Goal: Transaction & Acquisition: Book appointment/travel/reservation

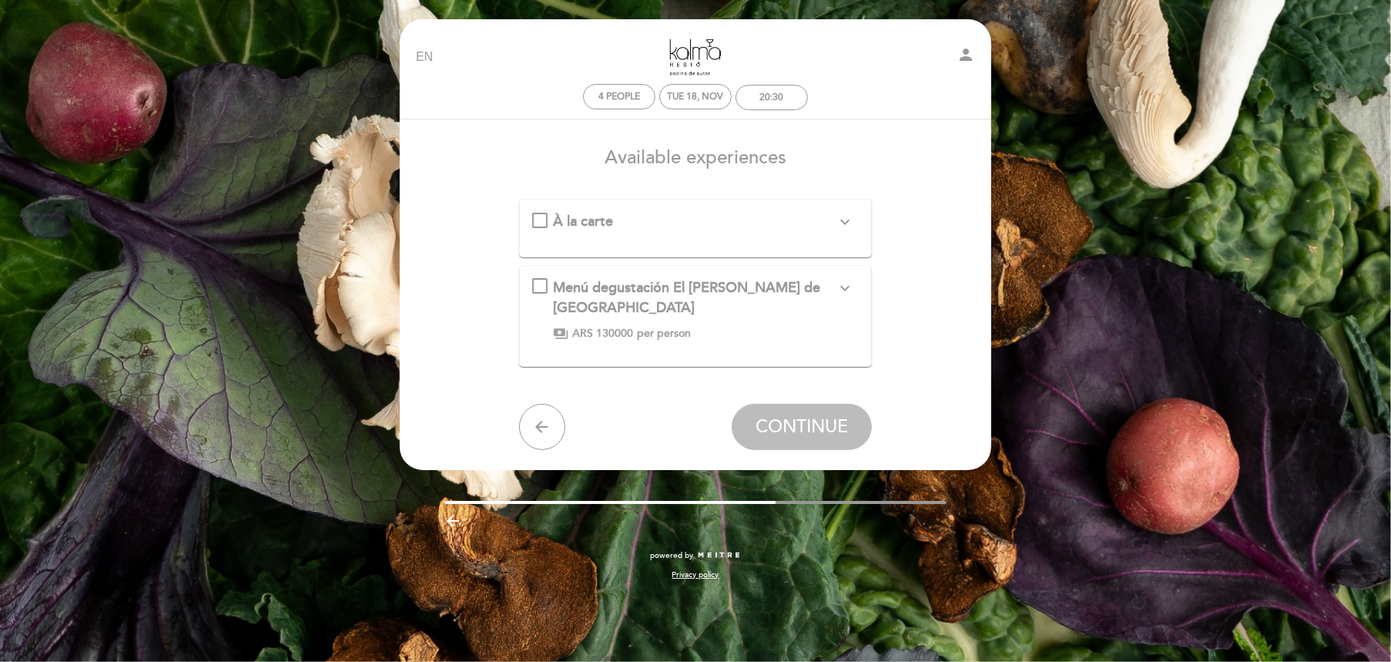
click at [838, 224] on icon "expand_more" at bounding box center [845, 222] width 18 height 18
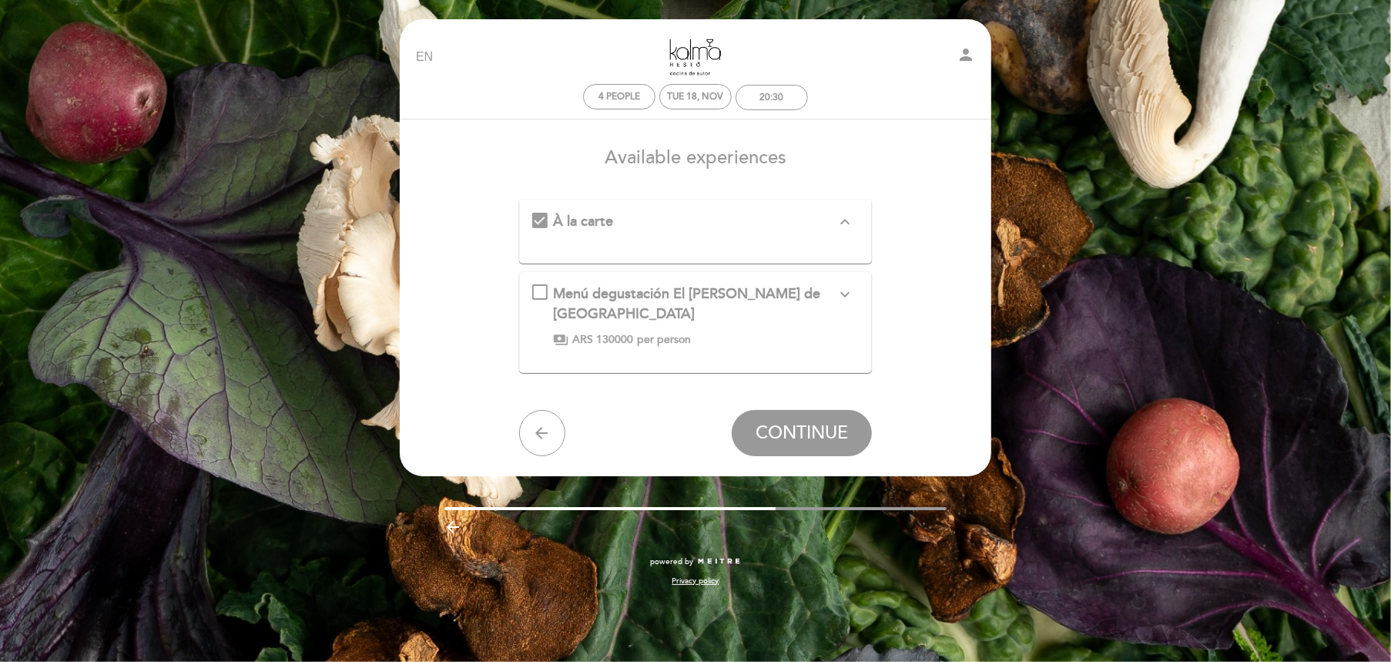
click at [535, 293] on div "Menú degustación El [PERSON_NAME] de [GEOGRAPHIC_DATA] expand_more *Los precios…" at bounding box center [695, 315] width 327 height 62
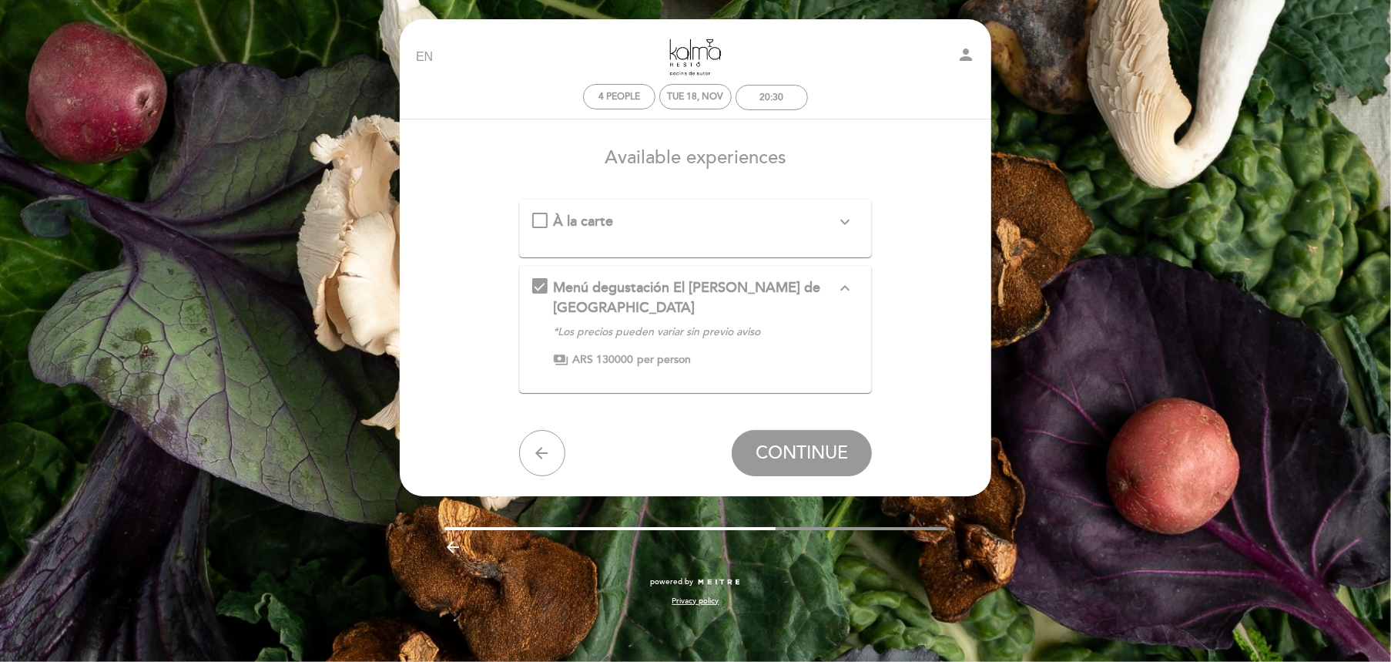
click at [609, 221] on span "À la carte" at bounding box center [584, 221] width 60 height 17
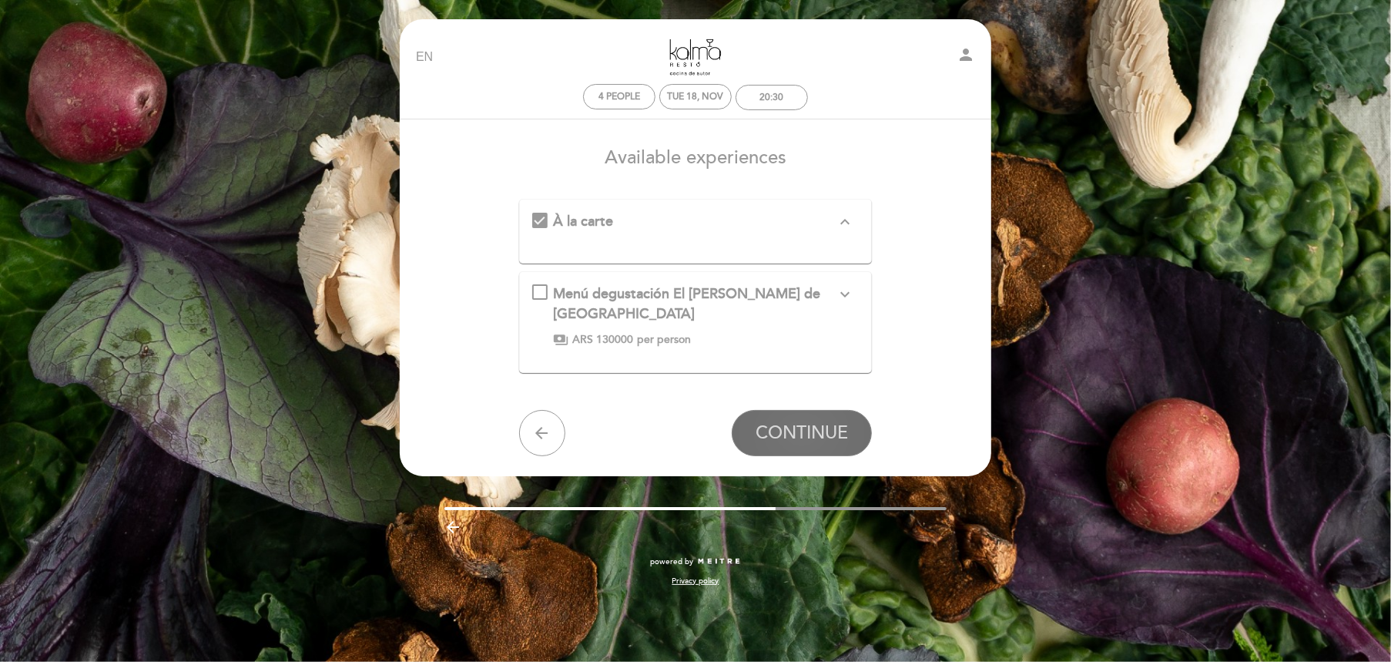
click at [799, 431] on span "CONTINUE" at bounding box center [802, 433] width 92 height 22
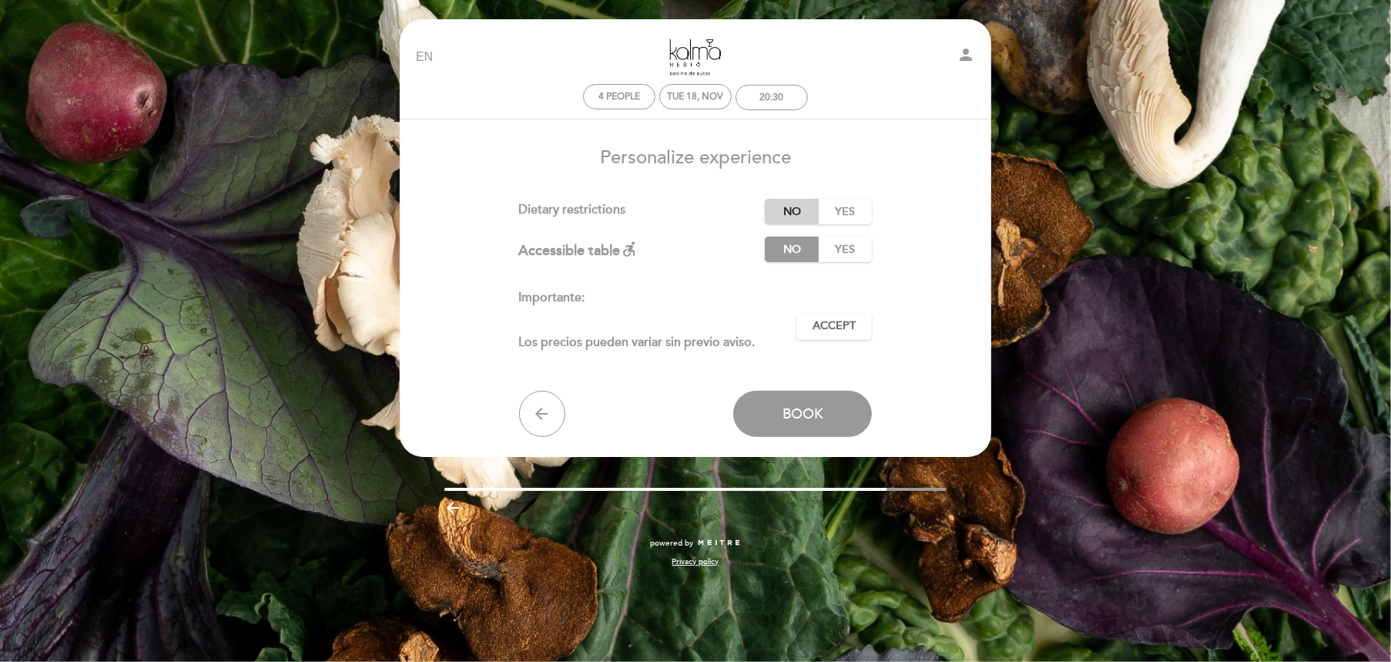
click at [788, 216] on label "No" at bounding box center [792, 211] width 54 height 25
click at [813, 414] on span "Book" at bounding box center [802, 413] width 41 height 17
click at [838, 325] on span "Accept" at bounding box center [834, 326] width 43 height 16
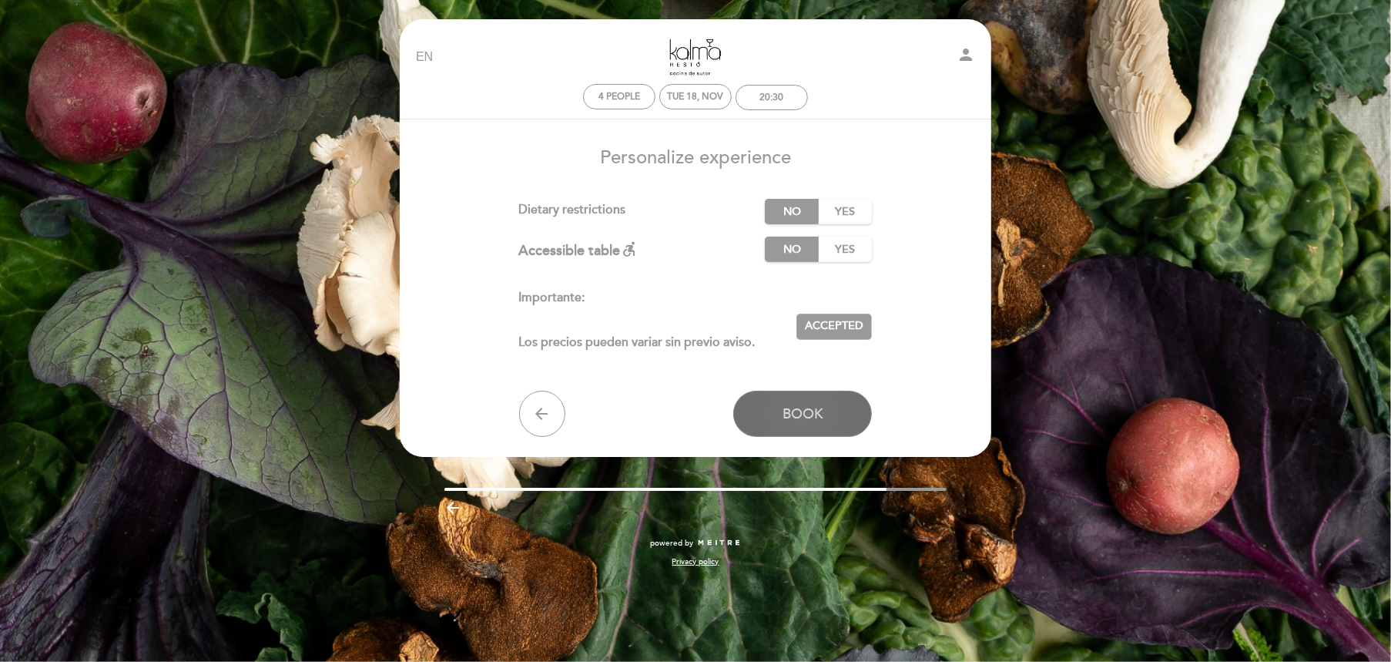
click at [813, 416] on span "Book" at bounding box center [802, 413] width 41 height 17
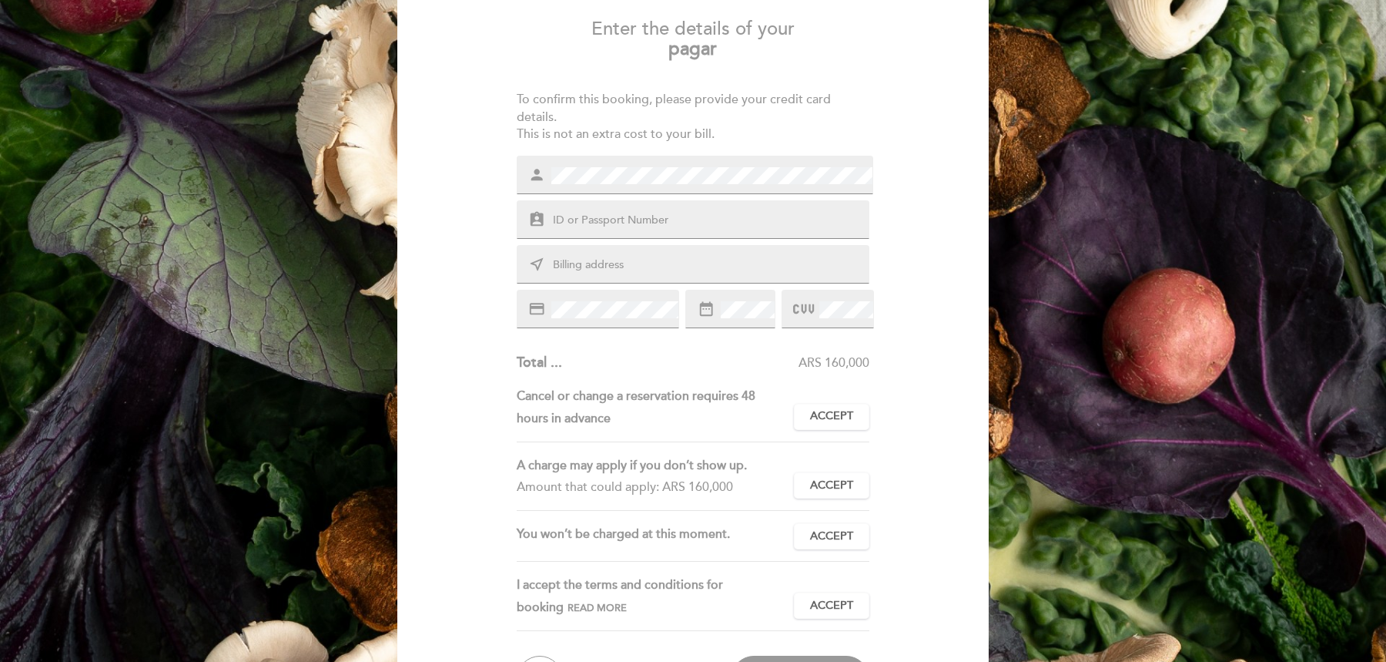
scroll to position [154, 0]
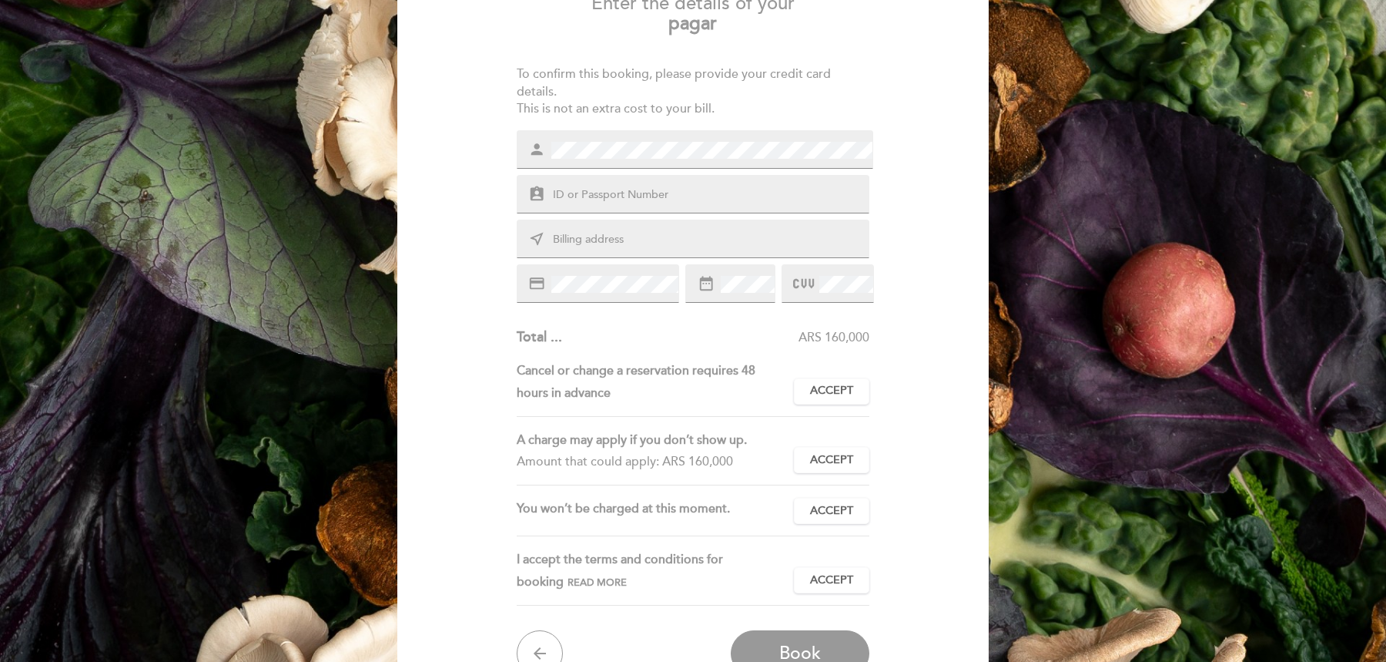
click at [650, 245] on input "text" at bounding box center [711, 240] width 320 height 18
type input "[STREET_ADDRESS]"
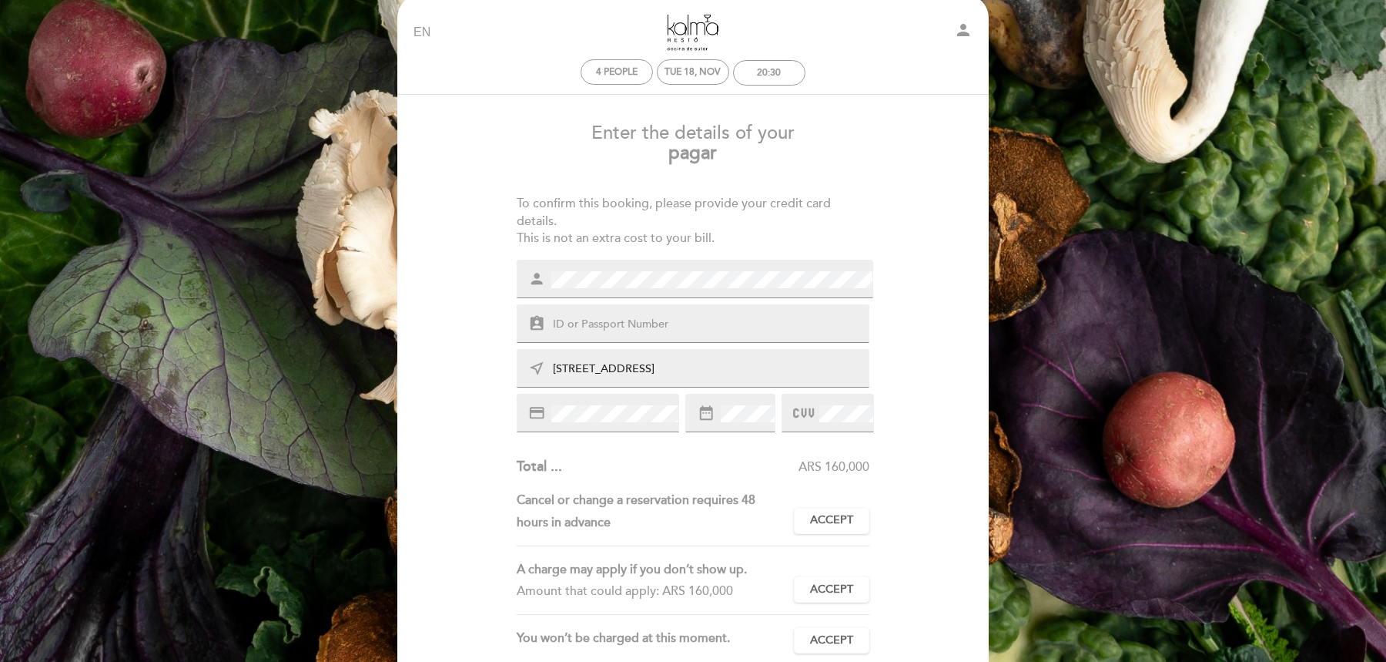
scroll to position [0, 0]
